Goal: Navigation & Orientation: Find specific page/section

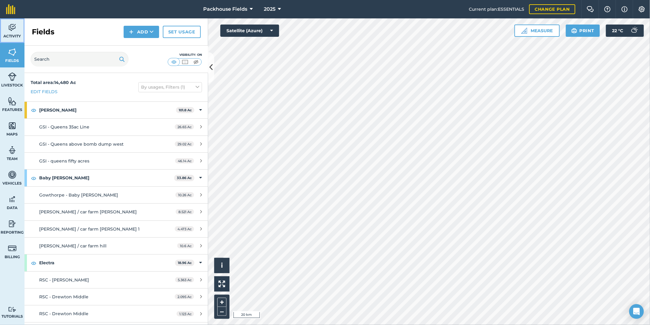
click at [14, 31] on img at bounding box center [12, 27] width 9 height 9
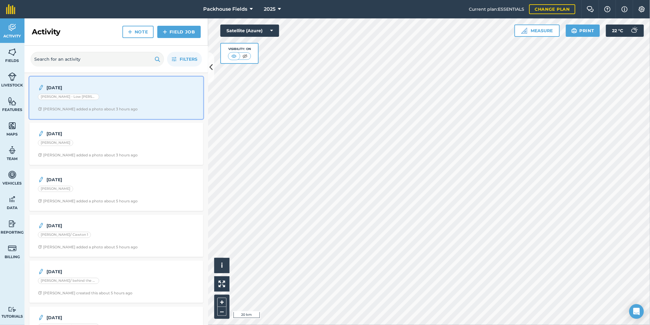
click at [118, 94] on div "[PERSON_NAME] - Low [PERSON_NAME]" at bounding box center [116, 98] width 157 height 8
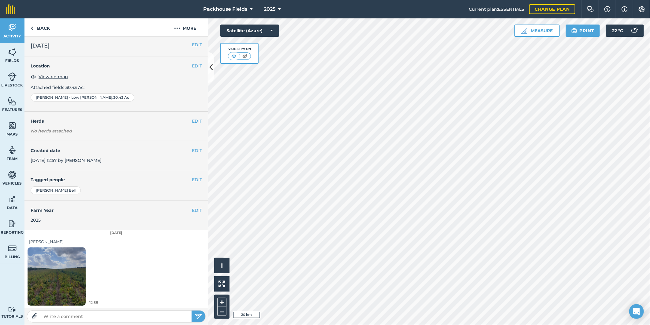
scroll to position [2, 0]
click at [66, 263] on img at bounding box center [57, 275] width 58 height 77
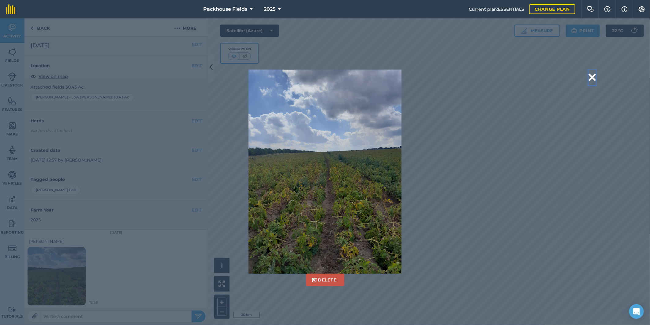
click at [593, 76] on button at bounding box center [592, 78] width 7 height 16
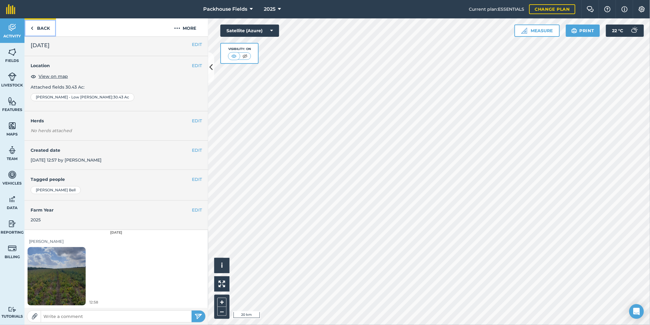
click at [41, 24] on link "Back" at bounding box center [40, 27] width 32 height 18
